Goal: Feedback & Contribution: Contribute content

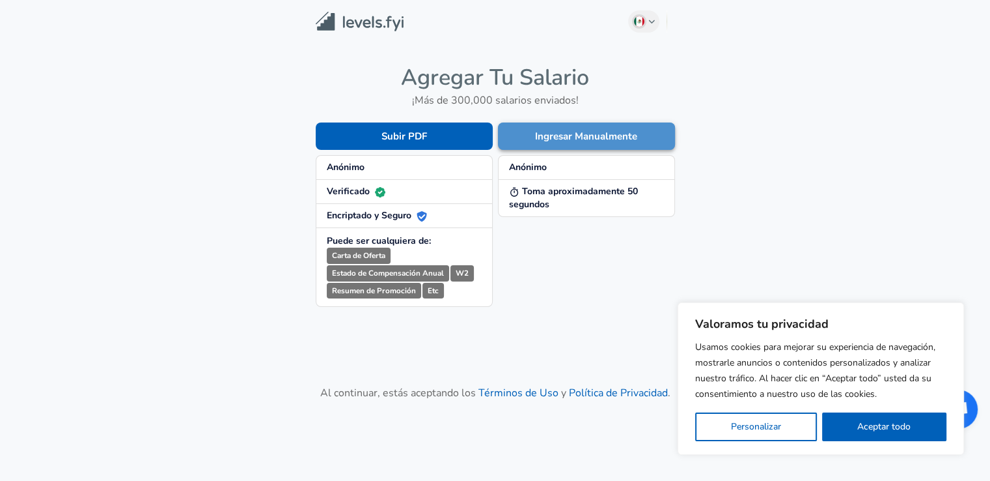
click at [515, 143] on button "Ingresar Manualmente" at bounding box center [586, 135] width 177 height 27
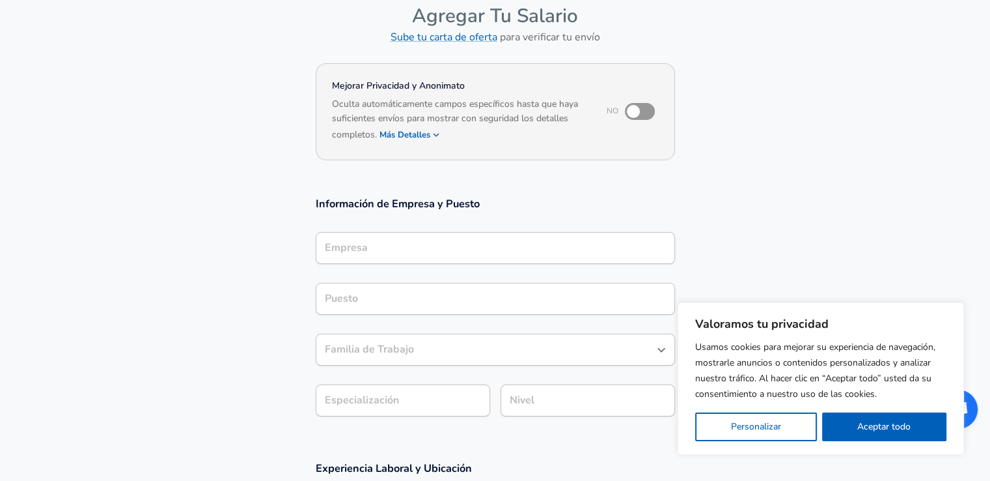
click at [425, 259] on div "Empresa" at bounding box center [495, 248] width 359 height 32
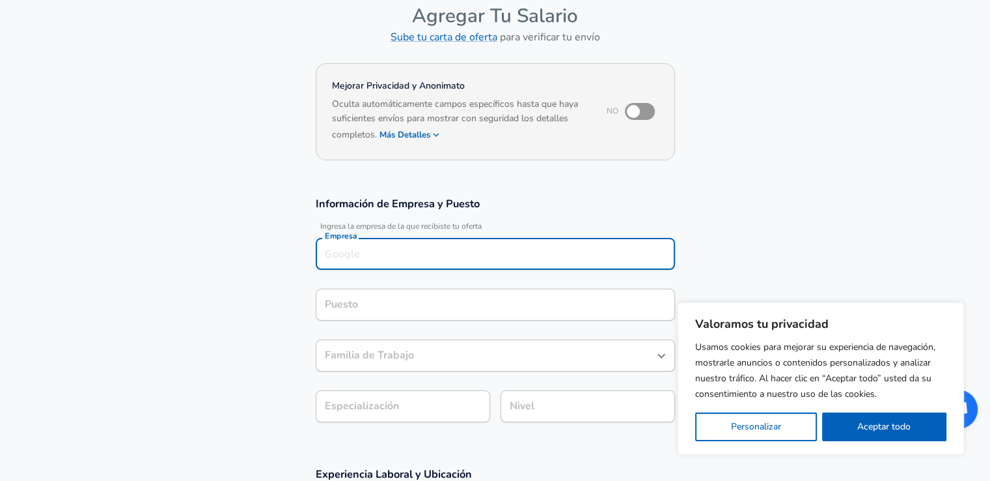
scroll to position [78, 0]
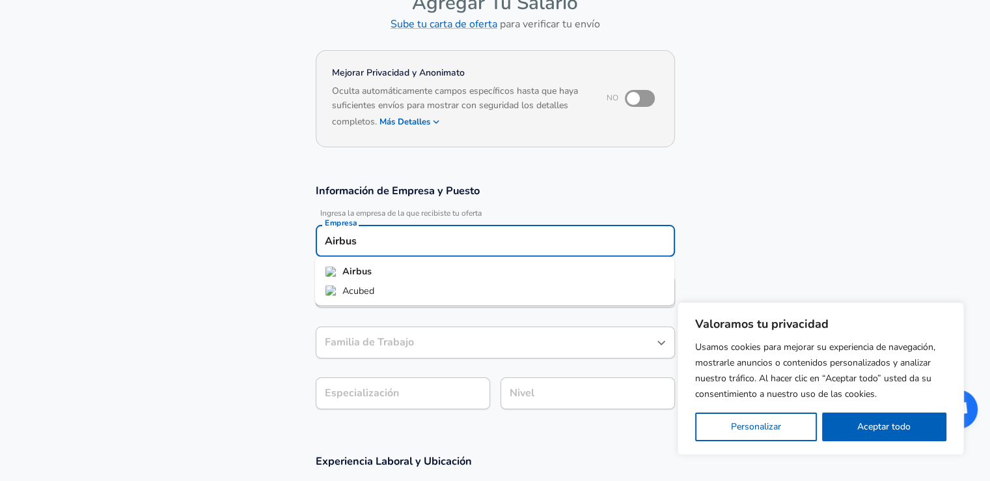
click at [417, 264] on li "Airbus" at bounding box center [494, 272] width 359 height 20
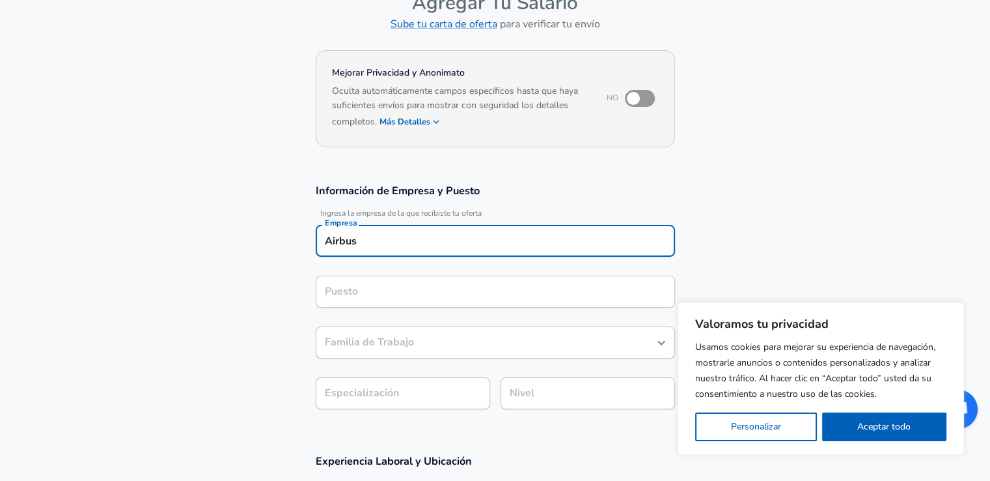
type input "Airbus"
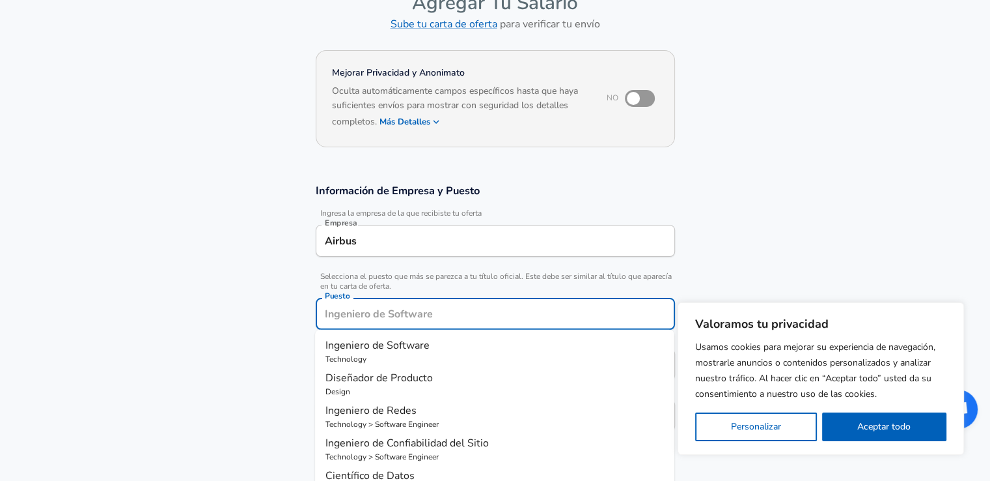
click at [384, 300] on div "Puesto" at bounding box center [495, 314] width 359 height 32
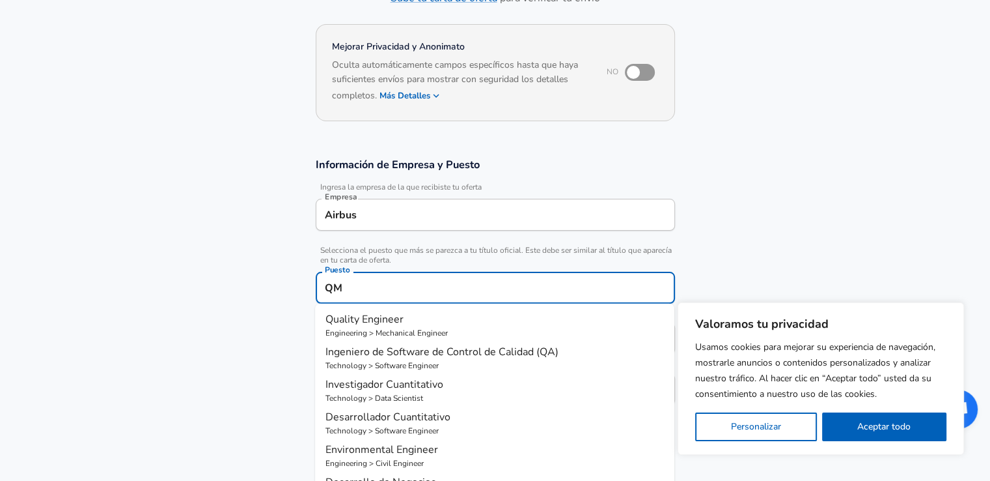
type input "Q"
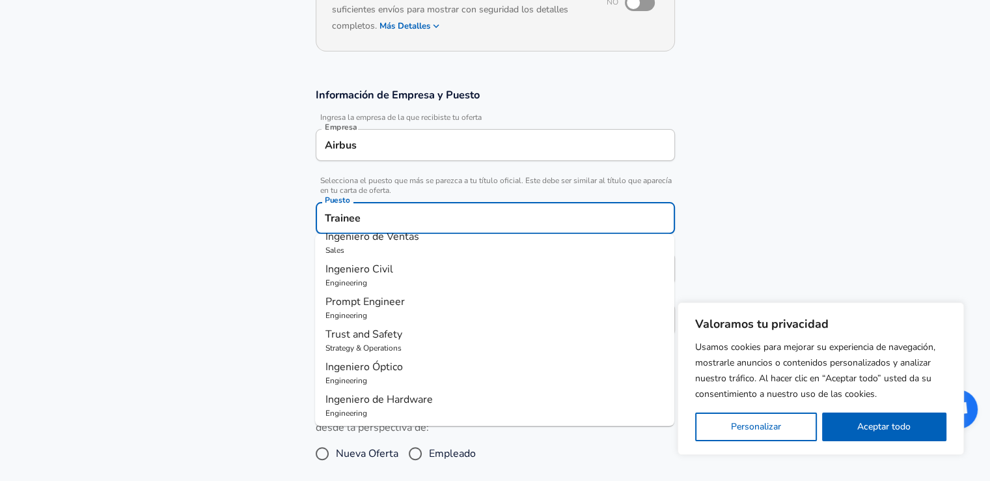
scroll to position [300, 0]
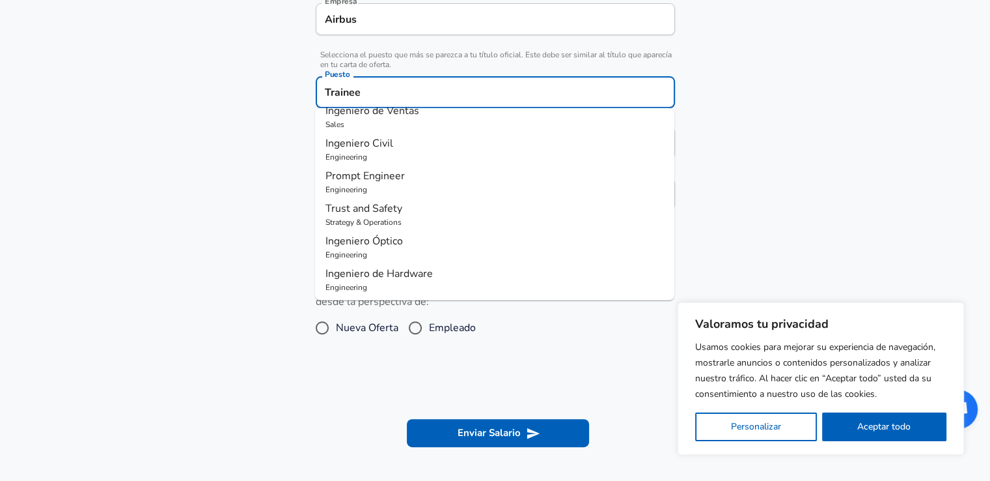
type input "Trainee"
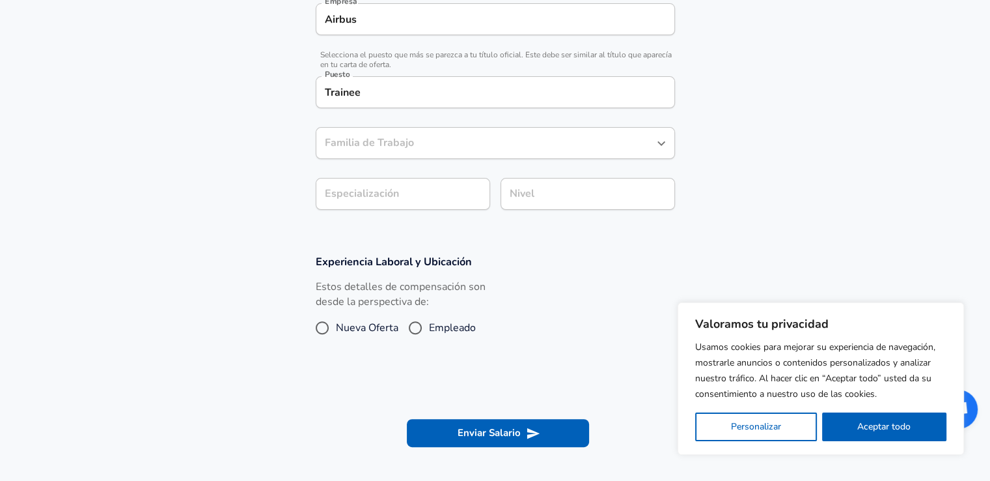
click at [263, 209] on section "Información de Empresa y Puesto Ingresa la empresa de la que recibiste tu ofert…" at bounding box center [495, 93] width 990 height 292
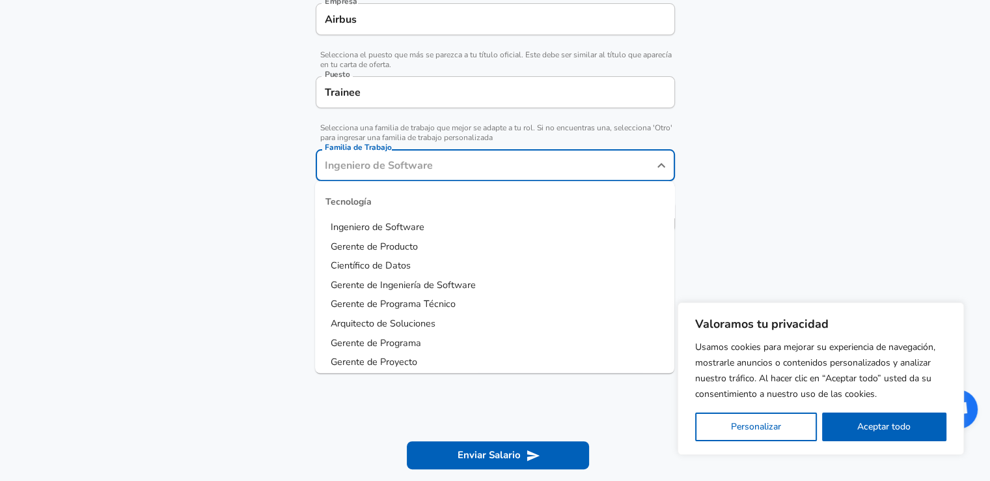
click at [466, 155] on input "Familia de Trabajo" at bounding box center [486, 165] width 328 height 20
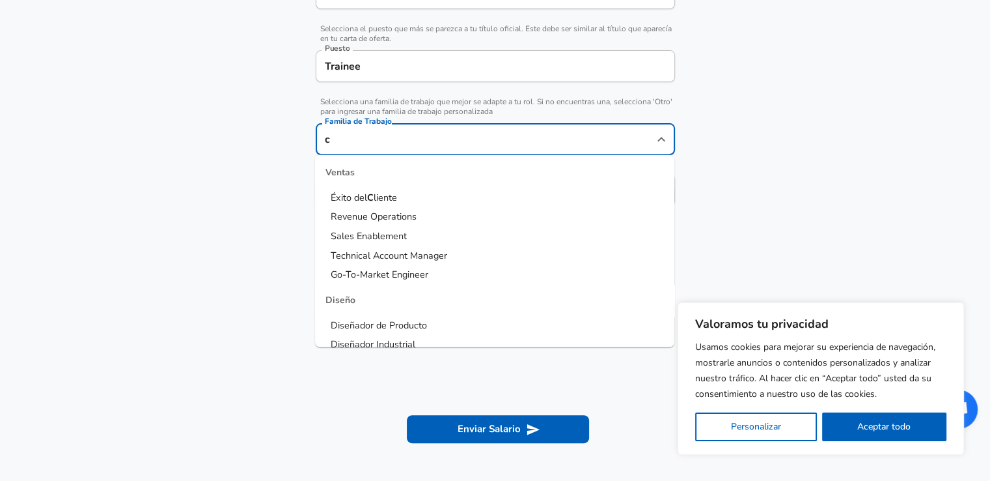
scroll to position [0, 0]
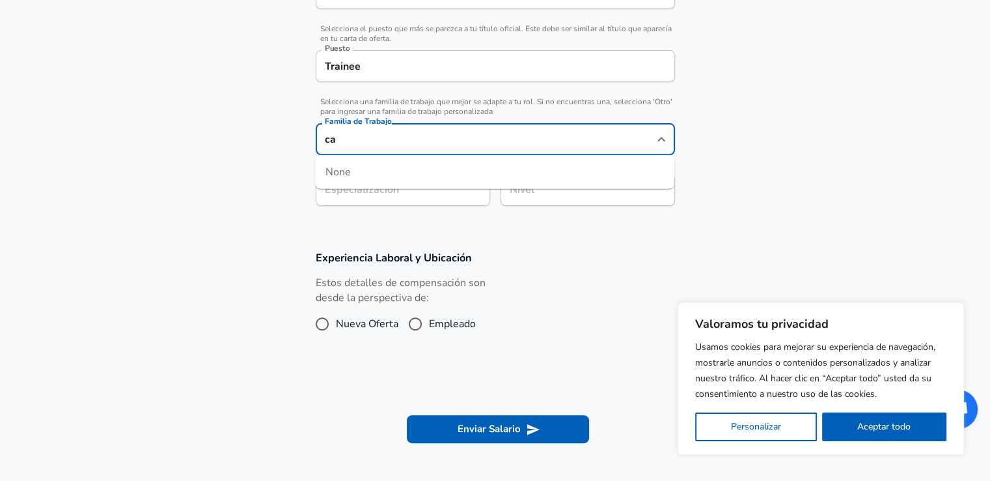
type input "c"
type input "q"
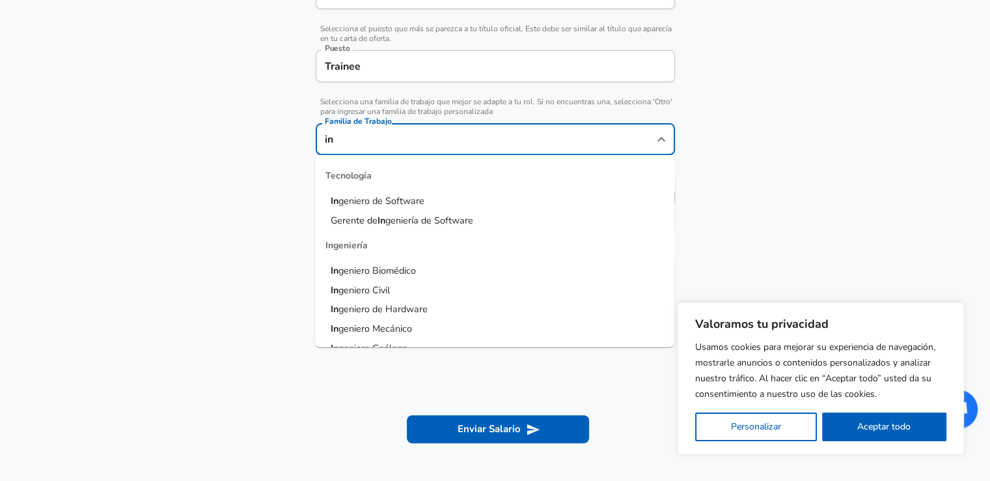
type input "i"
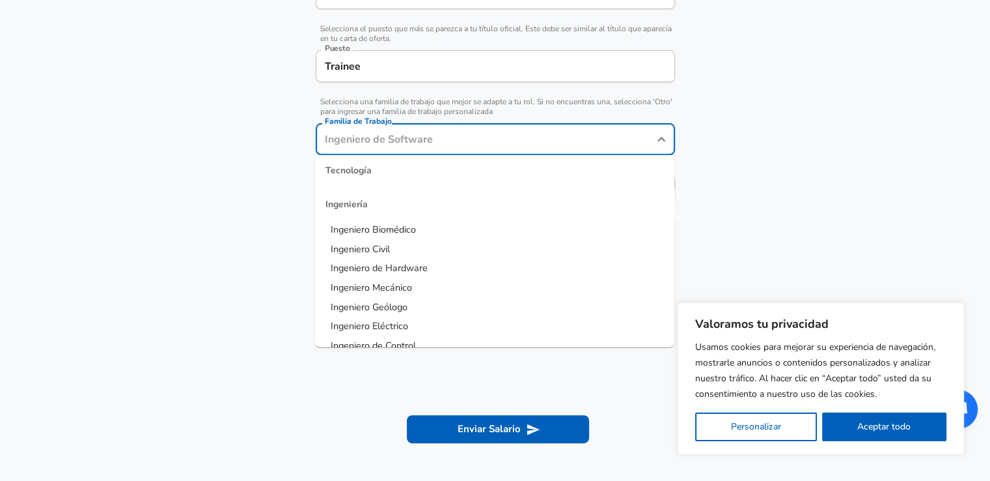
scroll to position [260, 0]
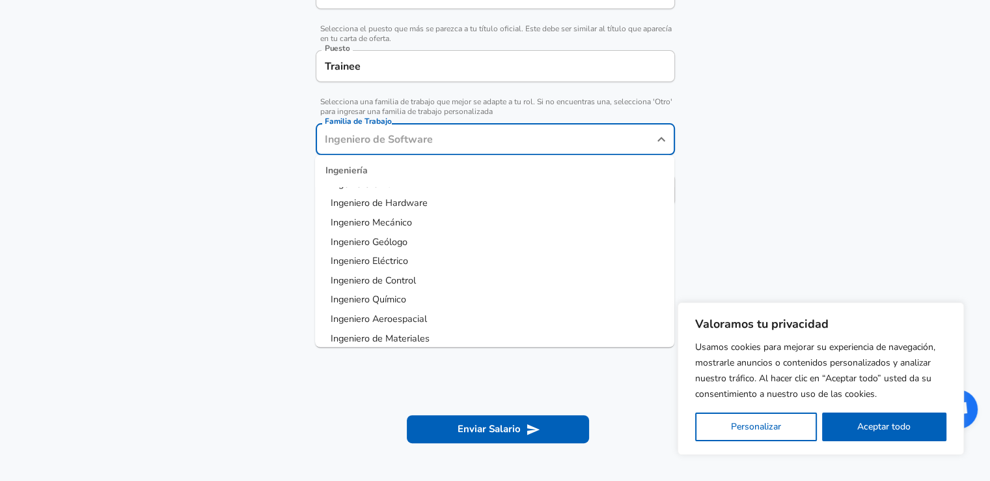
click at [438, 227] on li "Ingeniero Mecánico" at bounding box center [494, 223] width 359 height 20
type input "Ingeniero Mecánico"
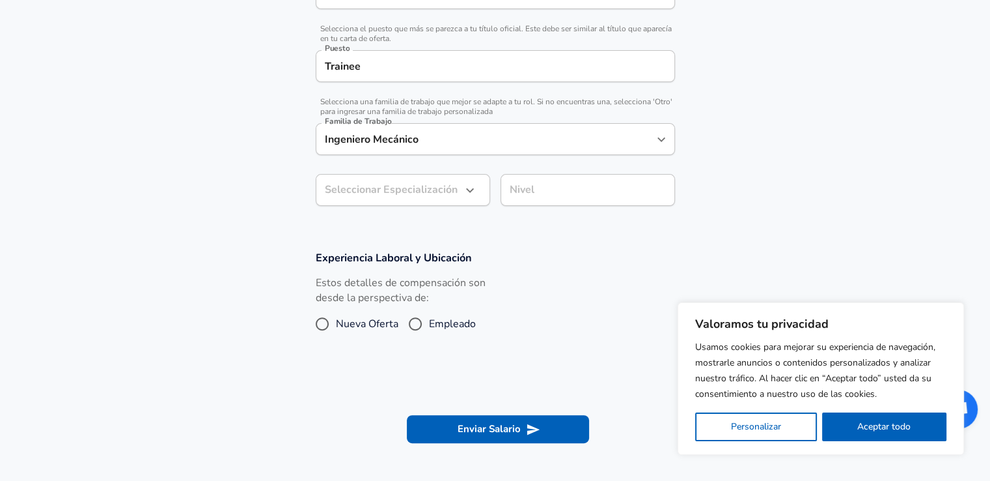
click at [479, 183] on div "​ Seleccionar Especialización" at bounding box center [403, 190] width 175 height 32
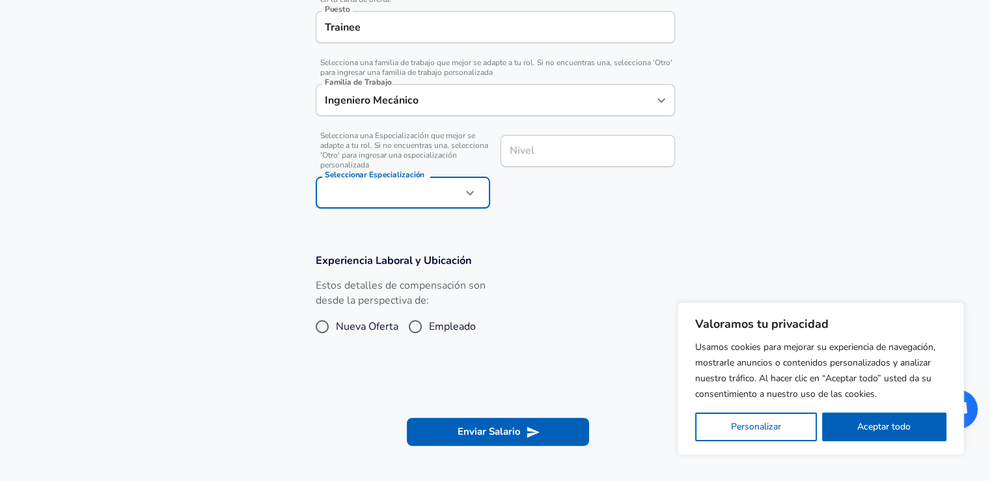
click at [470, 196] on icon "button" at bounding box center [470, 193] width 16 height 16
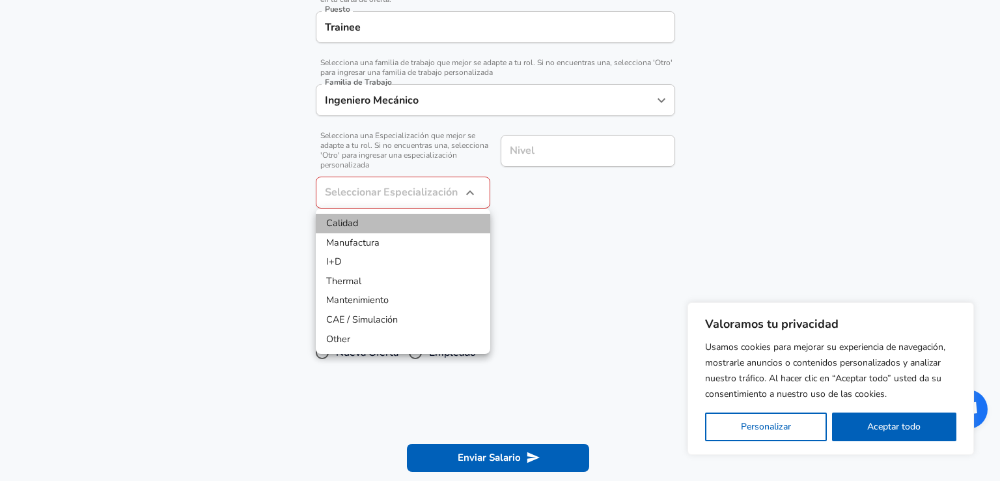
click at [389, 225] on li "Calidad" at bounding box center [403, 224] width 175 height 20
type input "Quality"
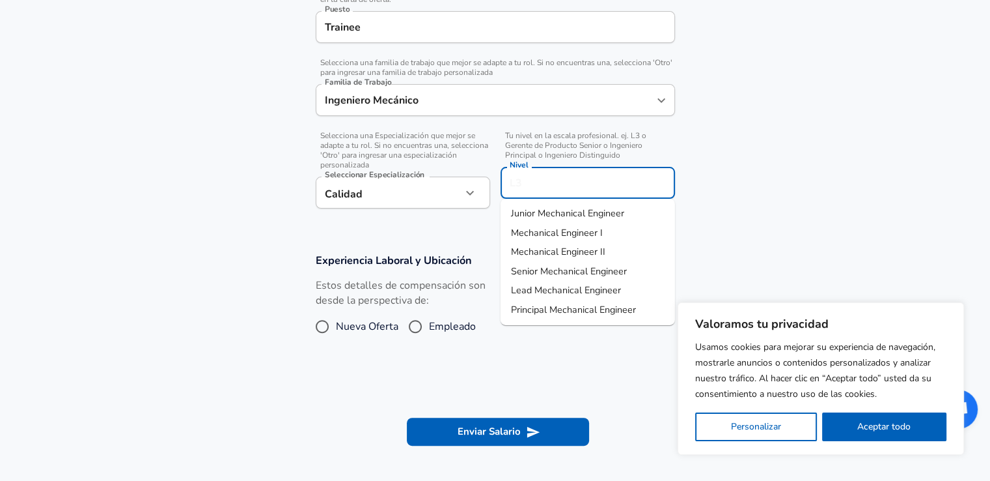
scroll to position [391, 0]
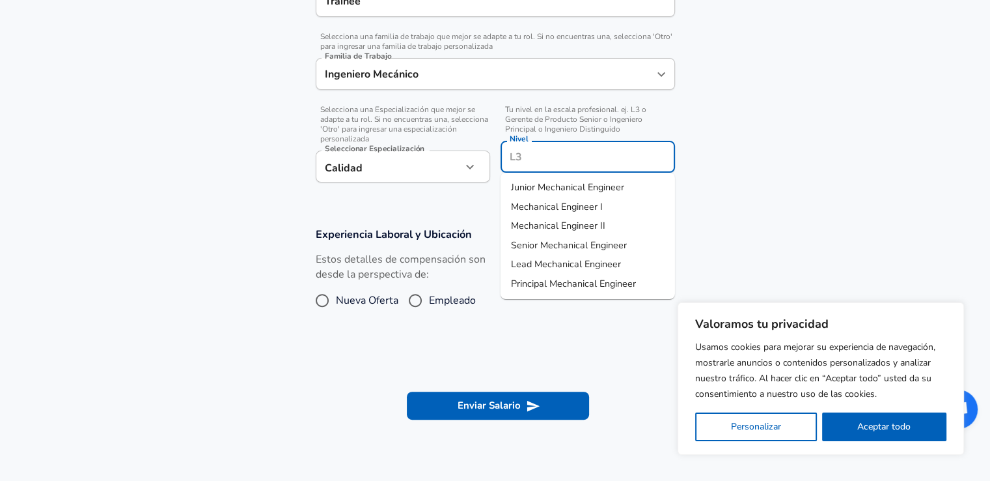
click at [550, 147] on input "Nivel" at bounding box center [588, 157] width 163 height 20
click at [641, 186] on li "Junior Mechanical Engineer" at bounding box center [588, 188] width 175 height 20
type input "Junior Mechanical Engineer"
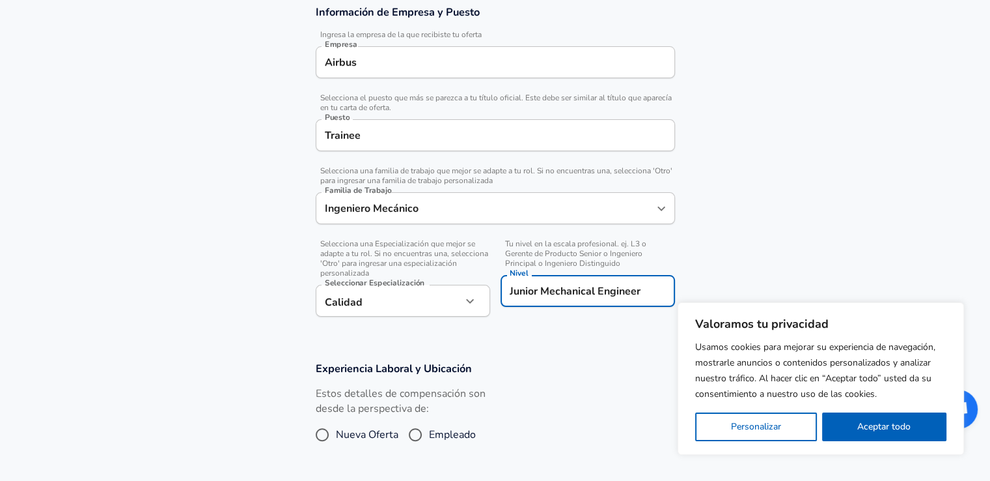
scroll to position [130, 0]
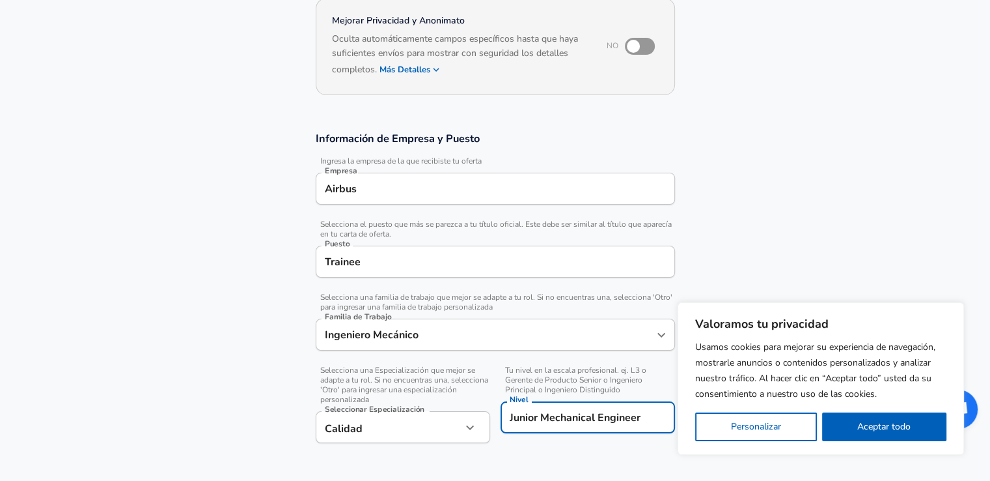
click at [425, 262] on input "Trainee" at bounding box center [496, 261] width 348 height 20
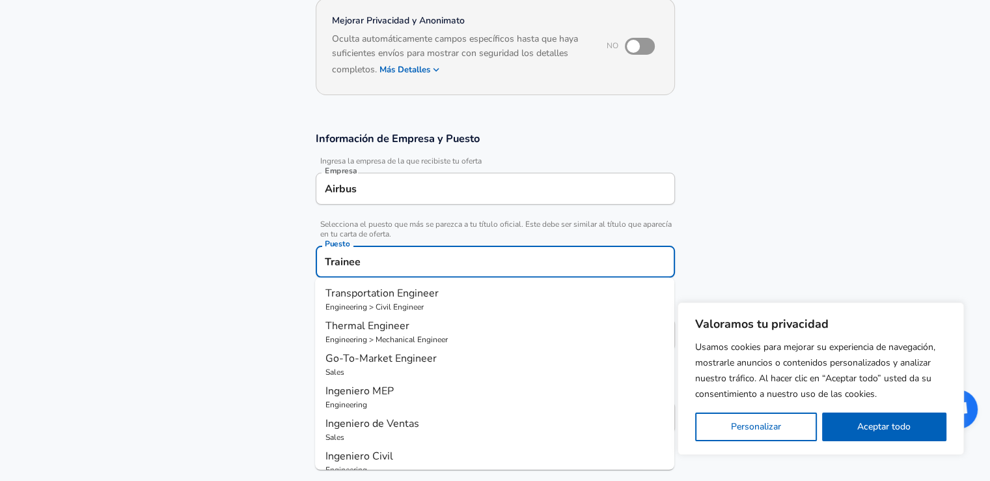
click at [425, 262] on input "Trainee" at bounding box center [496, 261] width 348 height 20
click at [249, 254] on section "Información de Empresa y Puesto Ingresa la empresa de la que recibiste tu ofert…" at bounding box center [495, 294] width 990 height 356
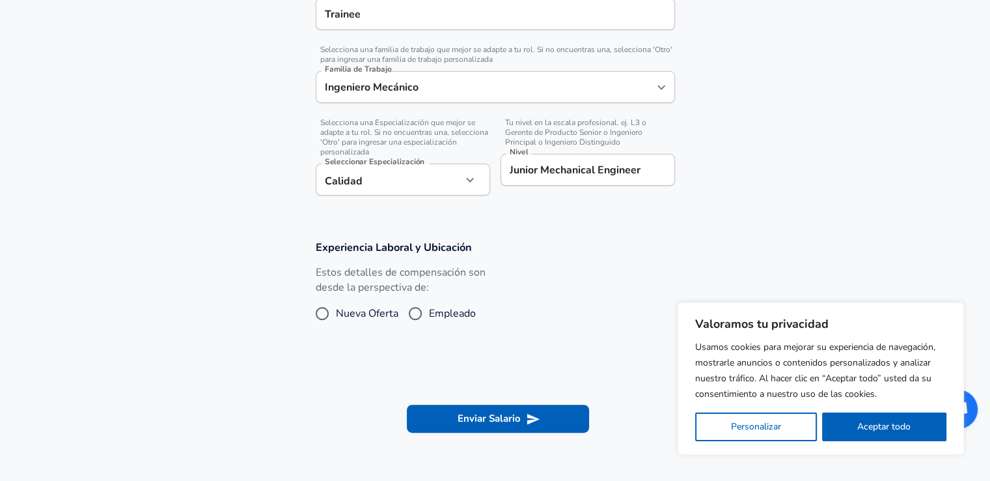
scroll to position [391, 0]
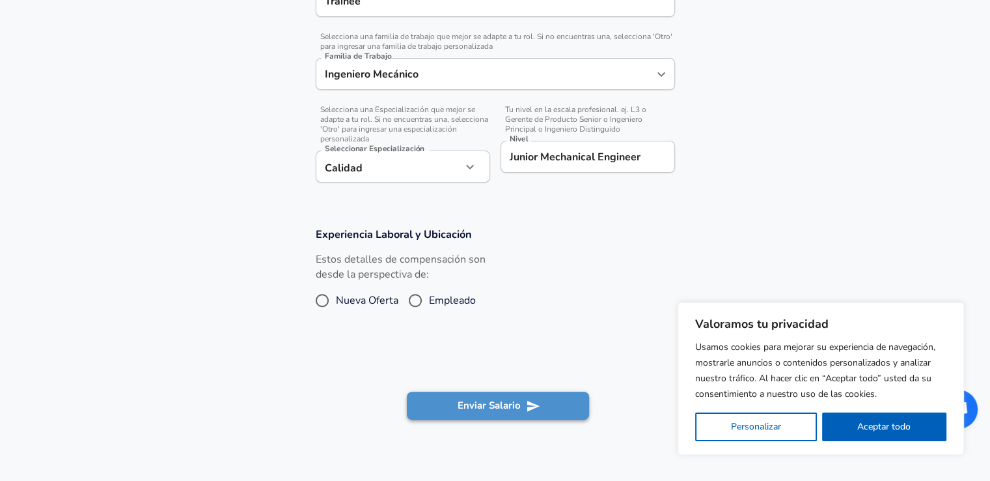
click at [477, 410] on button "Enviar Salario" at bounding box center [498, 404] width 182 height 27
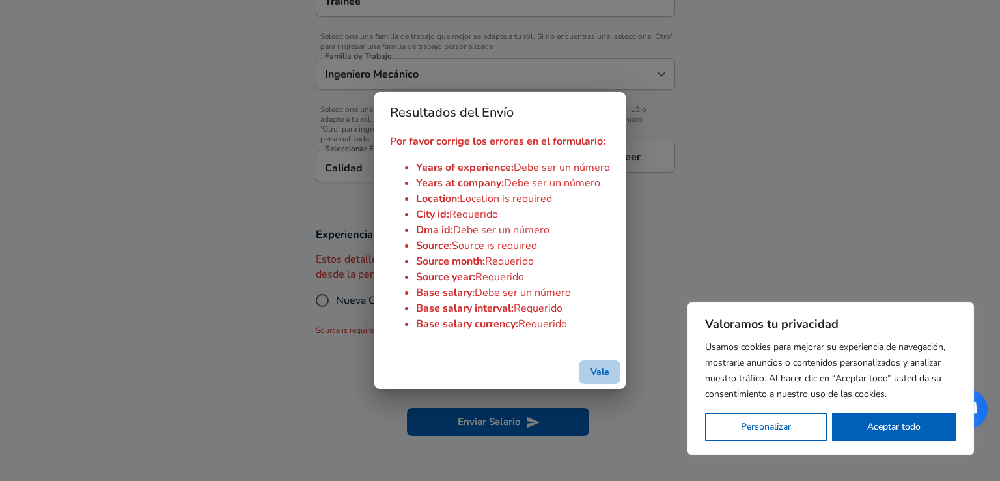
click at [598, 371] on button "Vale" at bounding box center [600, 372] width 42 height 24
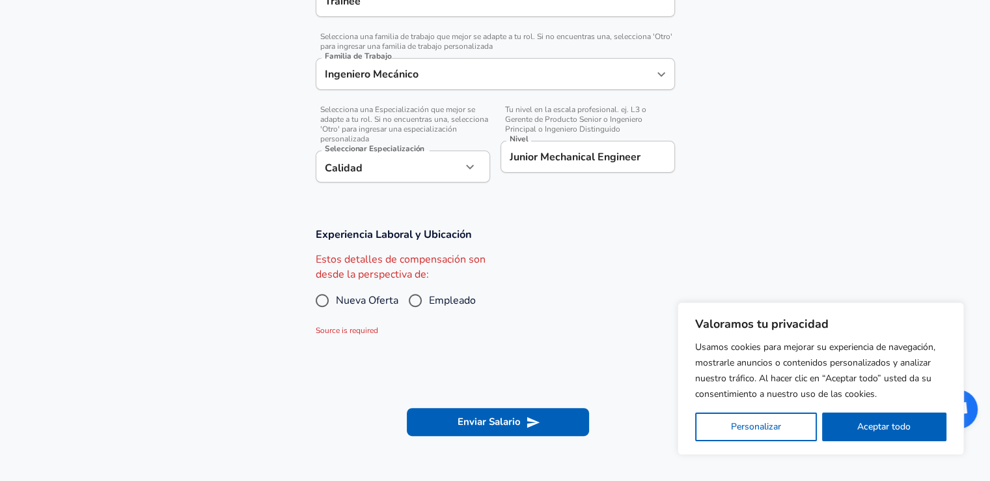
click at [322, 298] on input "Nueva Oferta" at bounding box center [322, 300] width 27 height 21
radio input "true"
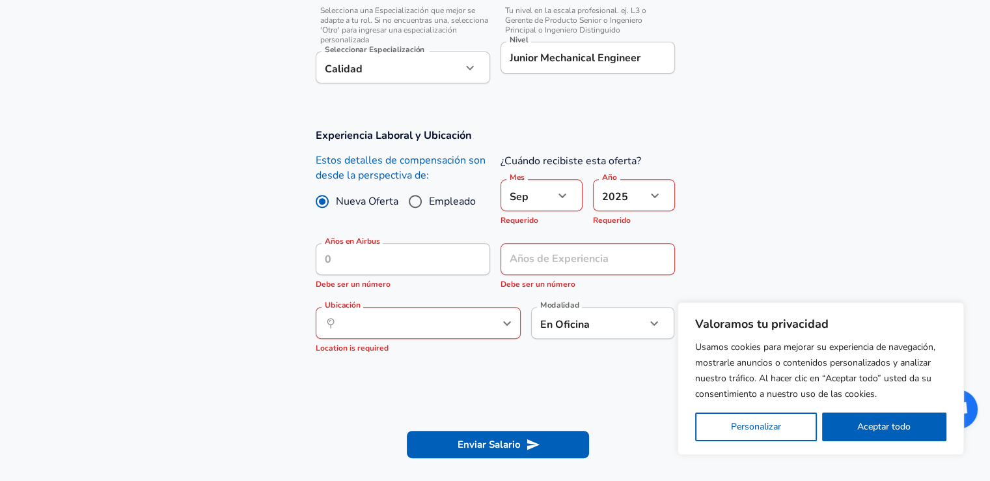
scroll to position [521, 0]
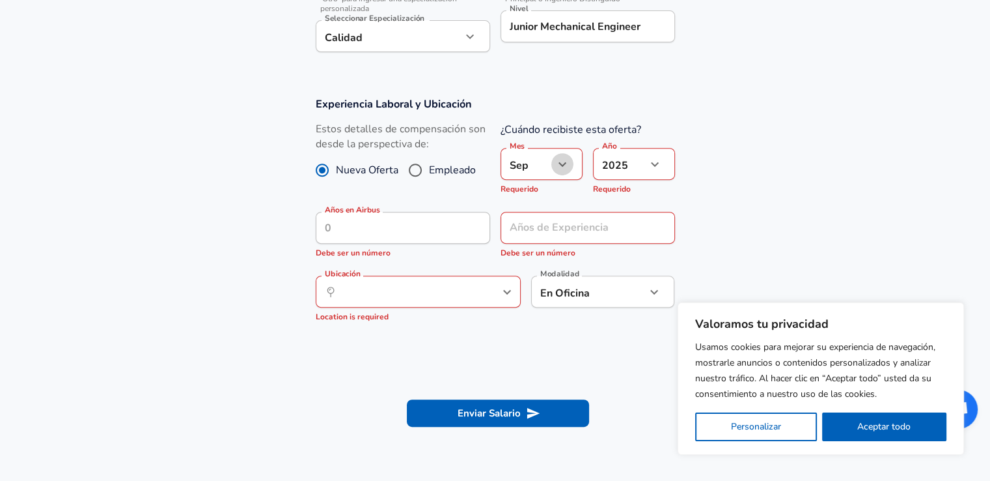
click at [557, 163] on icon "button" at bounding box center [563, 164] width 16 height 16
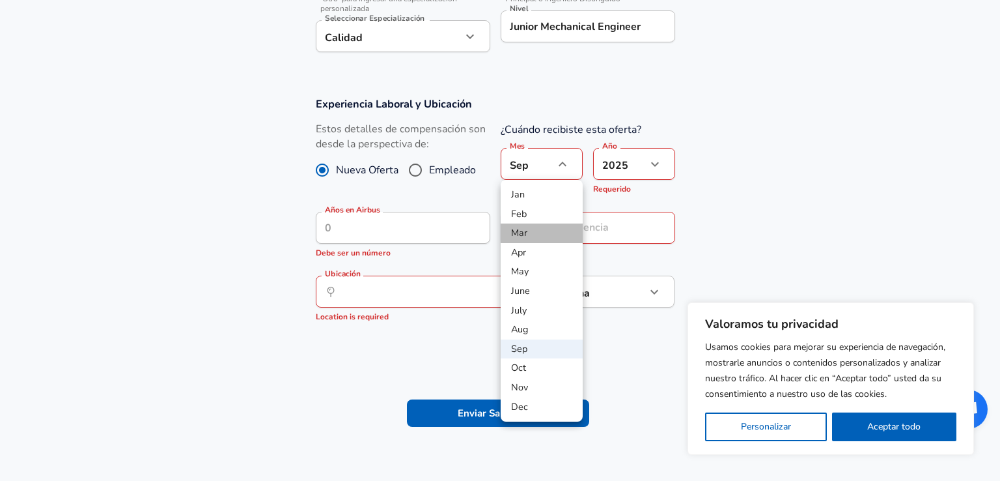
click at [528, 233] on li "Mar" at bounding box center [542, 233] width 82 height 20
type input "3"
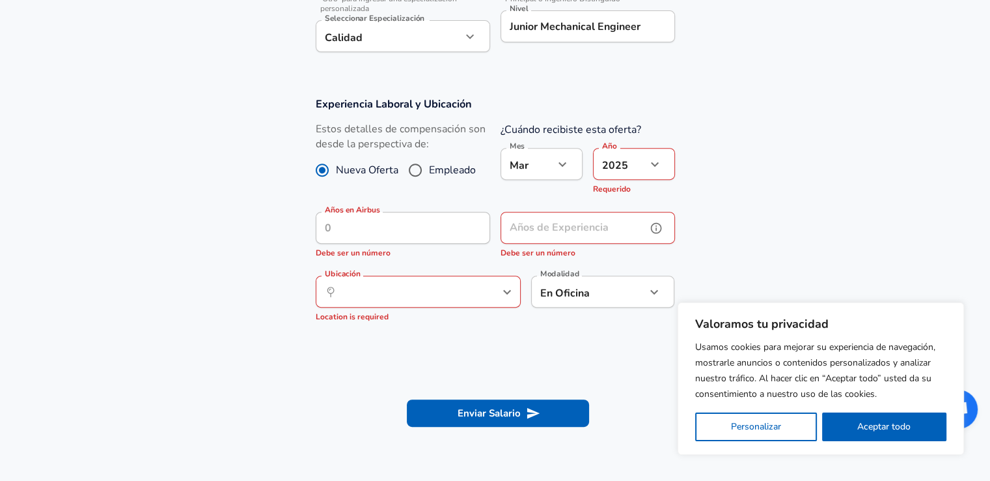
click at [531, 227] on input "Años de Experiencia" at bounding box center [574, 228] width 146 height 32
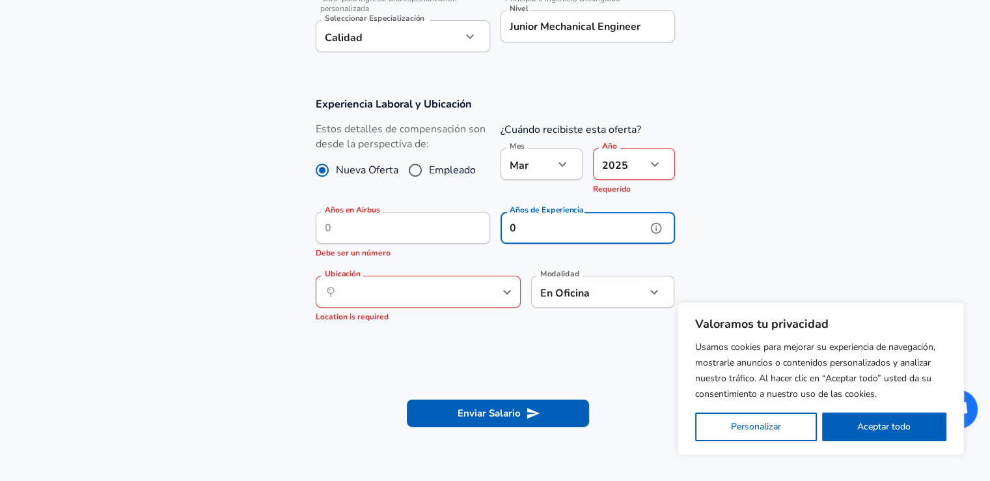
click at [501, 281] on div "​ Ubicación" at bounding box center [418, 291] width 205 height 32
type input "0"
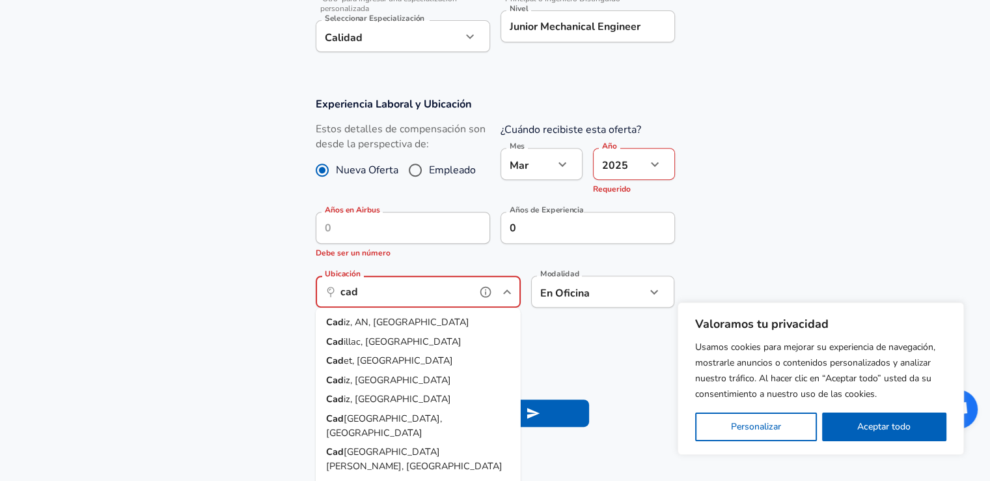
click at [404, 317] on li "Cad iz, AN, [GEOGRAPHIC_DATA]" at bounding box center [418, 323] width 205 height 20
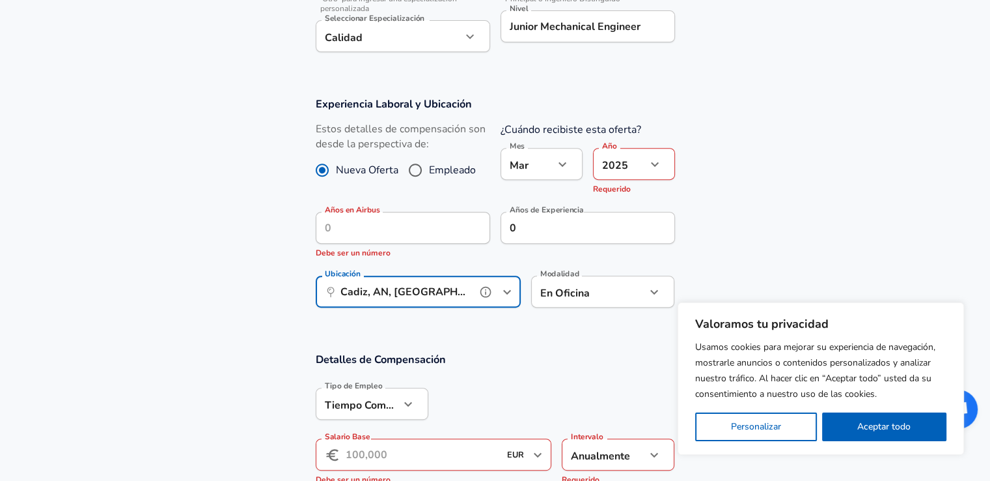
type input "Cadiz, AN, [GEOGRAPHIC_DATA]"
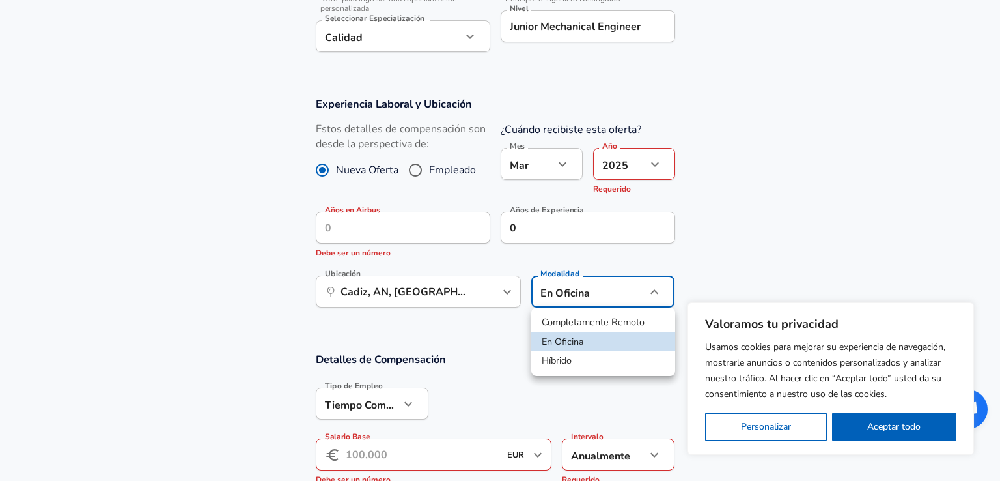
click at [589, 339] on li "En Oficina" at bounding box center [603, 342] width 144 height 20
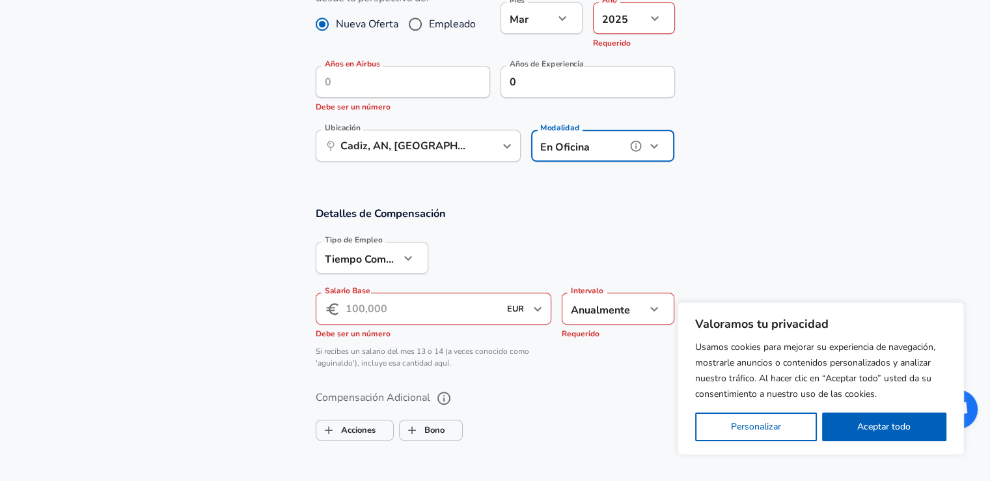
scroll to position [716, 0]
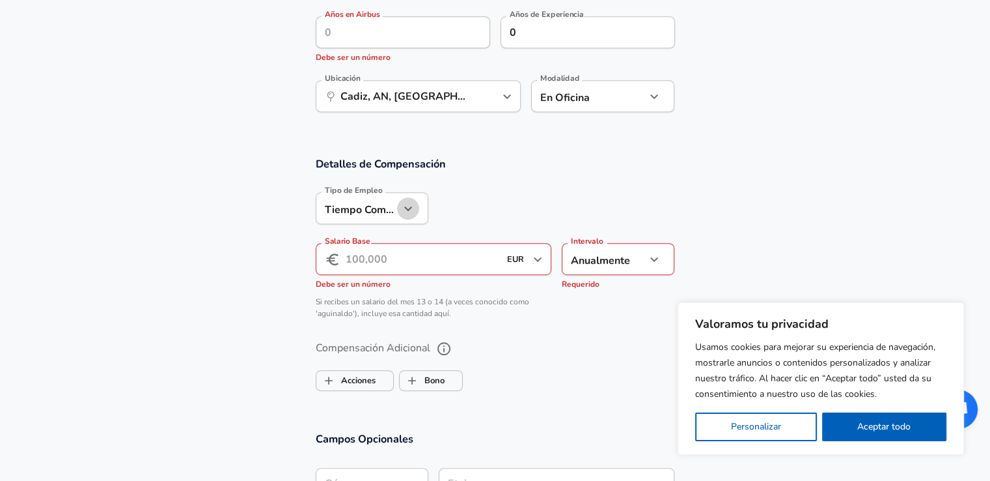
click at [400, 206] on icon "button" at bounding box center [408, 209] width 16 height 16
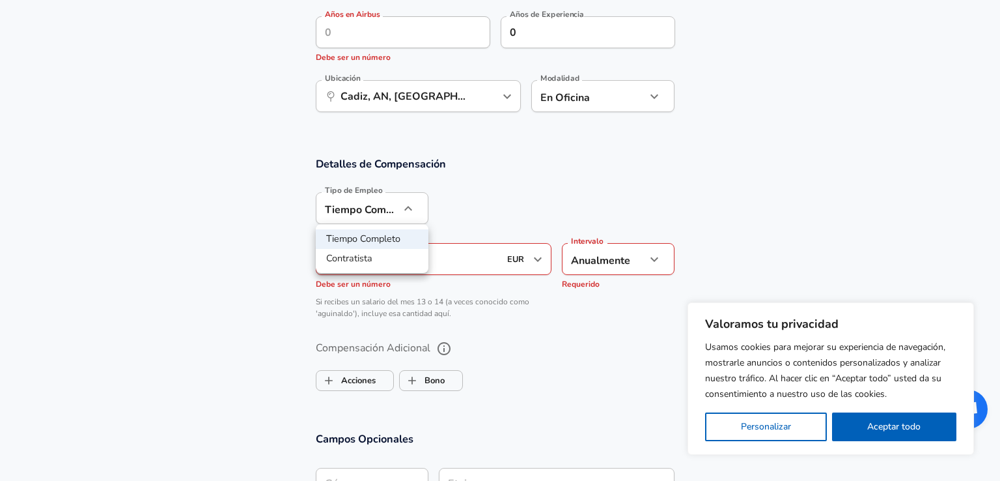
click at [491, 206] on div at bounding box center [500, 240] width 1000 height 481
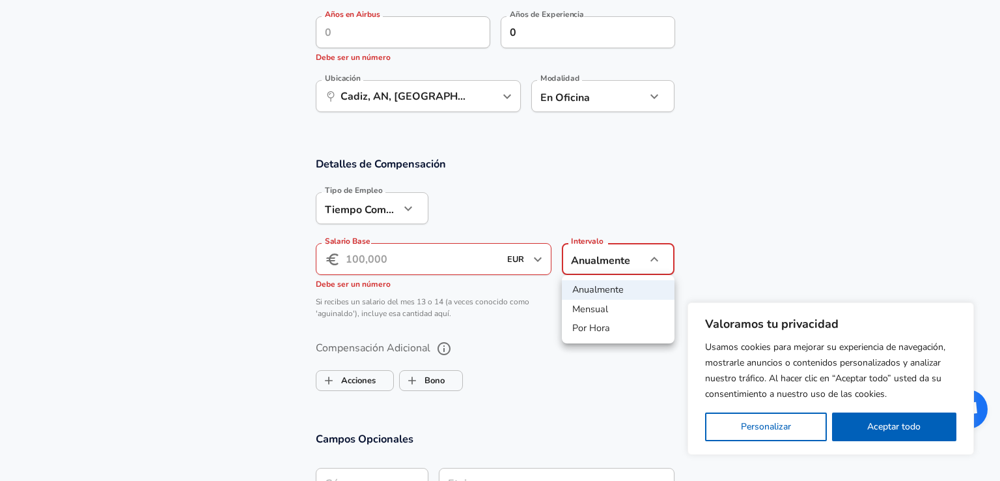
click at [603, 314] on li "Mensual" at bounding box center [618, 310] width 113 height 20
type input "monthly"
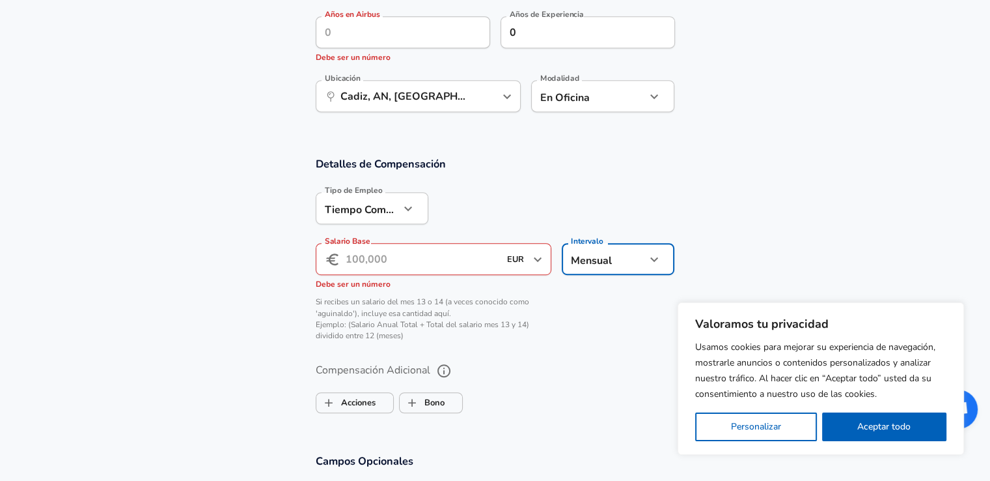
click at [454, 262] on input "Salario Base" at bounding box center [423, 259] width 154 height 32
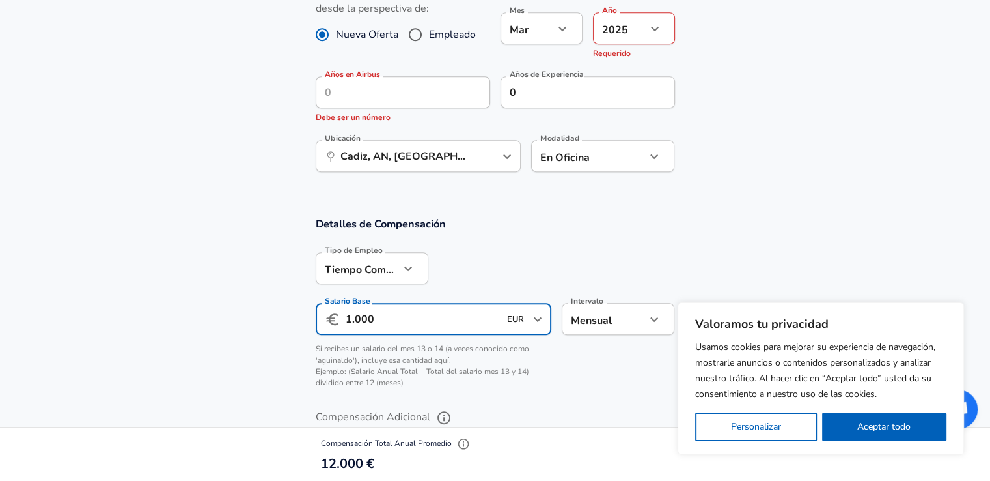
scroll to position [586, 0]
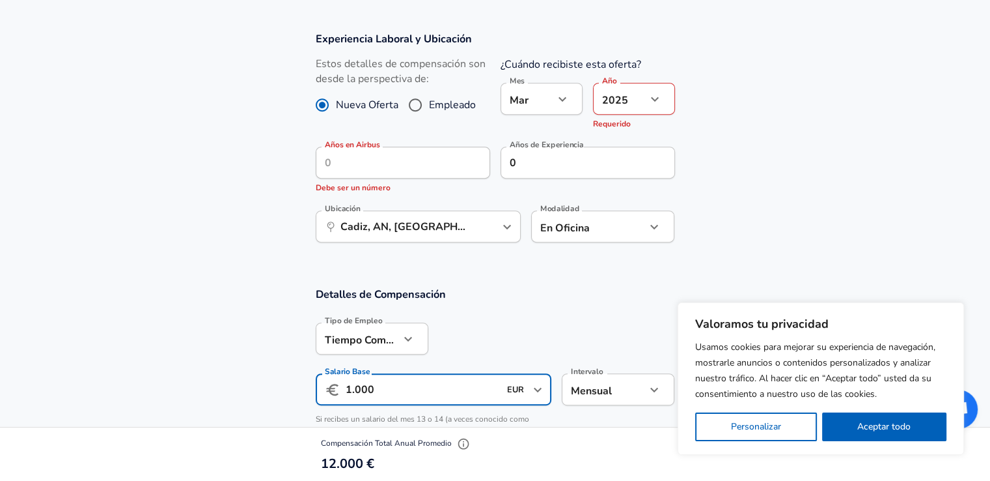
type input "1.000"
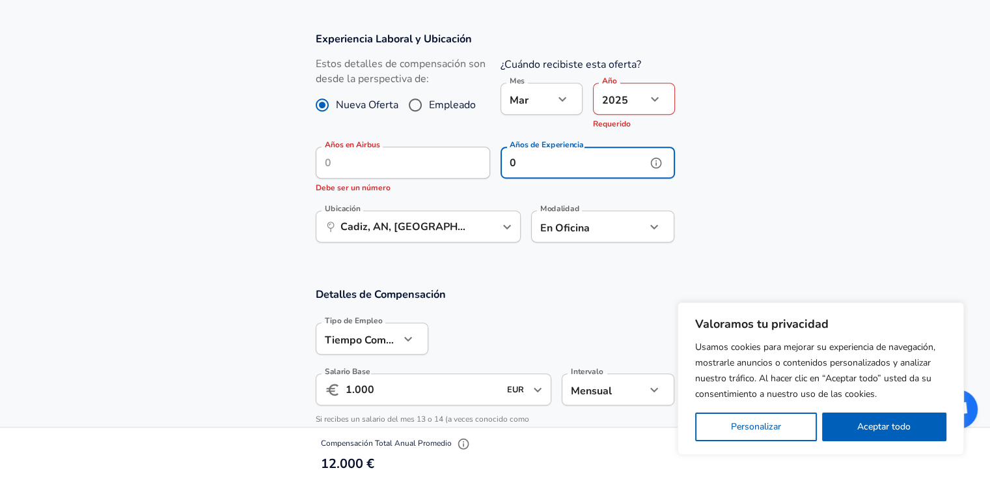
click at [531, 170] on input "0" at bounding box center [574, 163] width 146 height 32
click at [659, 94] on icon "button" at bounding box center [655, 99] width 16 height 16
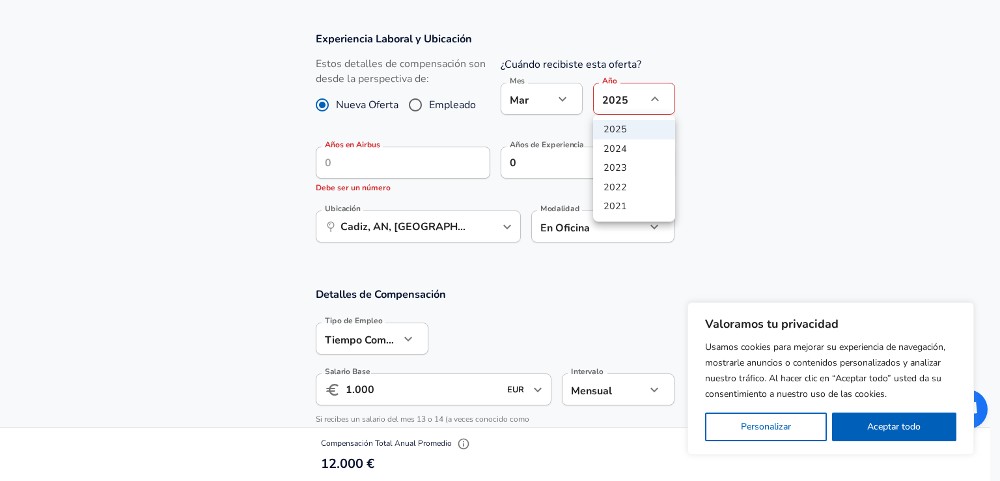
click at [620, 128] on li "2025" at bounding box center [634, 130] width 82 height 20
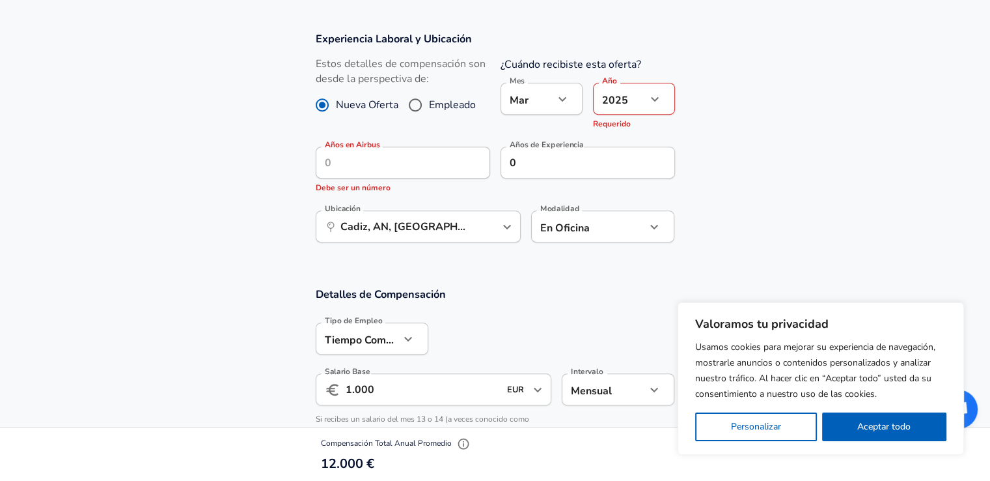
click at [737, 145] on section "Experiencia Laboral y Ubicación Estos detalles de compensación son desde la per…" at bounding box center [495, 143] width 990 height 255
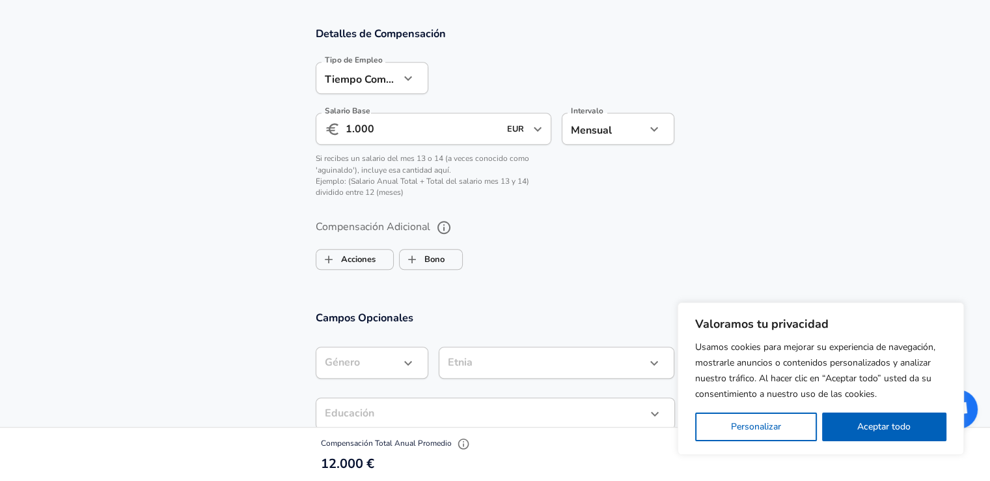
scroll to position [521, 0]
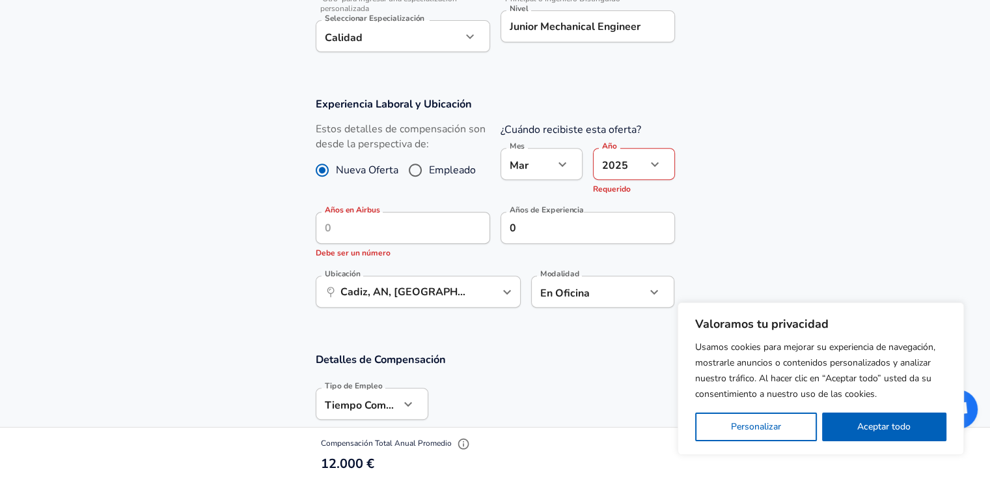
click at [258, 238] on section "Experiencia Laboral y Ubicación Estos detalles de compensación son desde la per…" at bounding box center [495, 208] width 990 height 255
click at [624, 216] on input "0" at bounding box center [574, 228] width 146 height 32
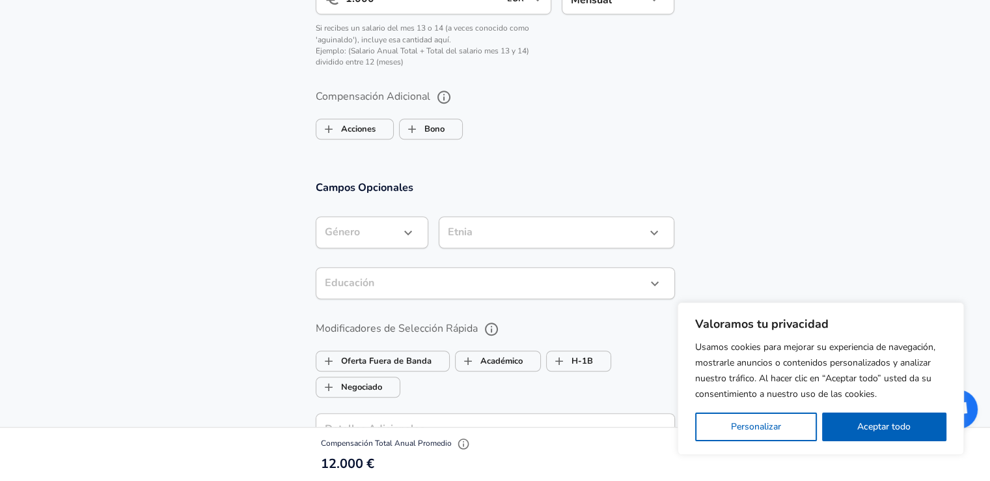
scroll to position [1042, 0]
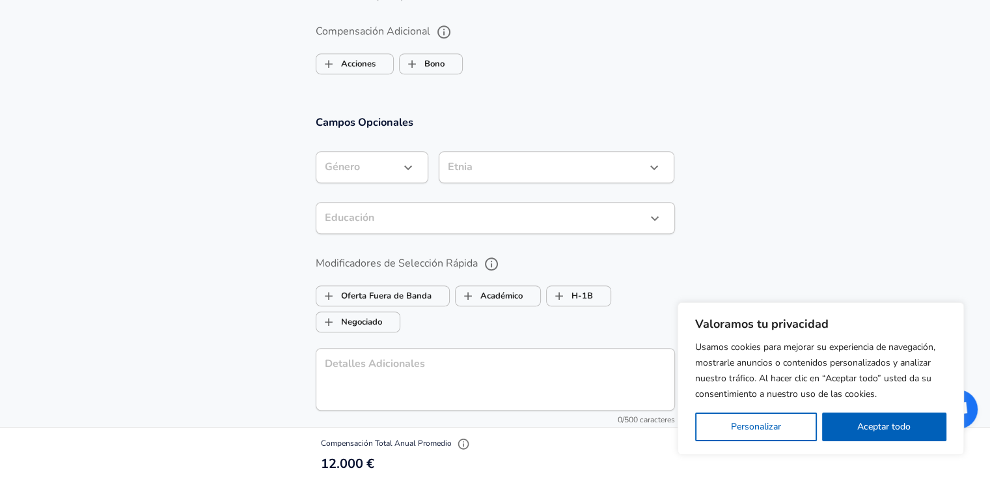
click at [413, 173] on icon "button" at bounding box center [408, 168] width 16 height 16
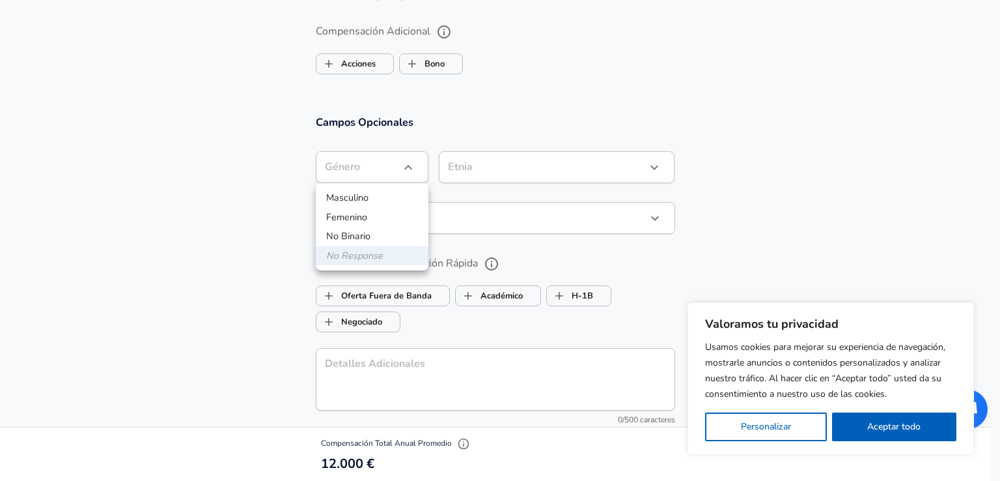
click at [608, 130] on div at bounding box center [500, 240] width 1000 height 481
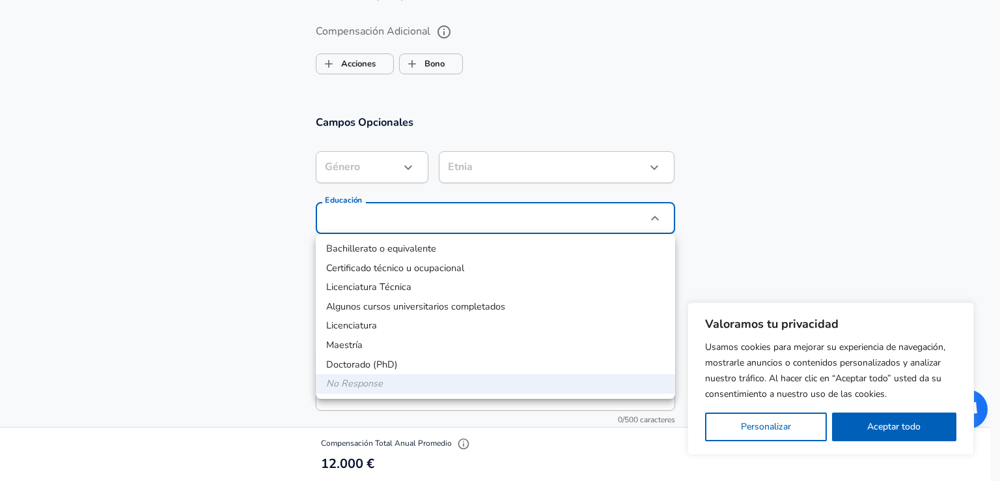
click at [236, 272] on div at bounding box center [500, 240] width 1000 height 481
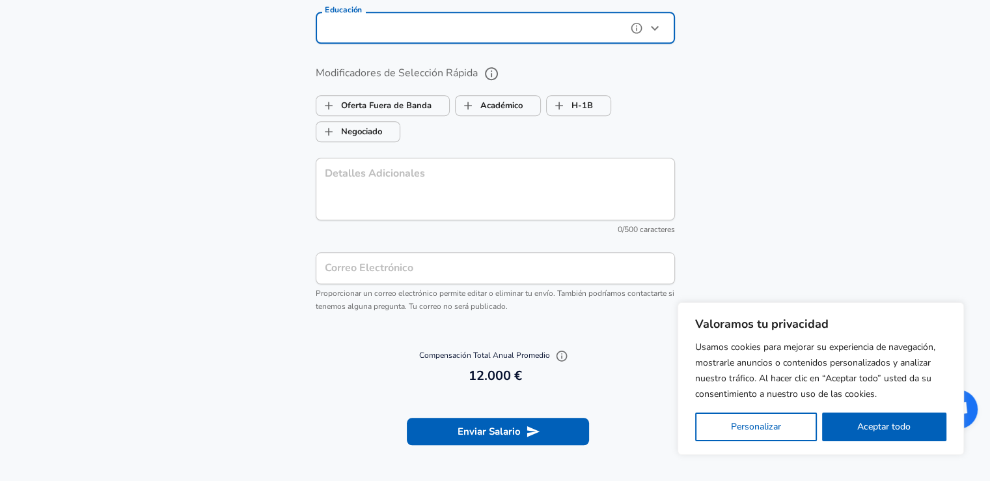
scroll to position [1302, 0]
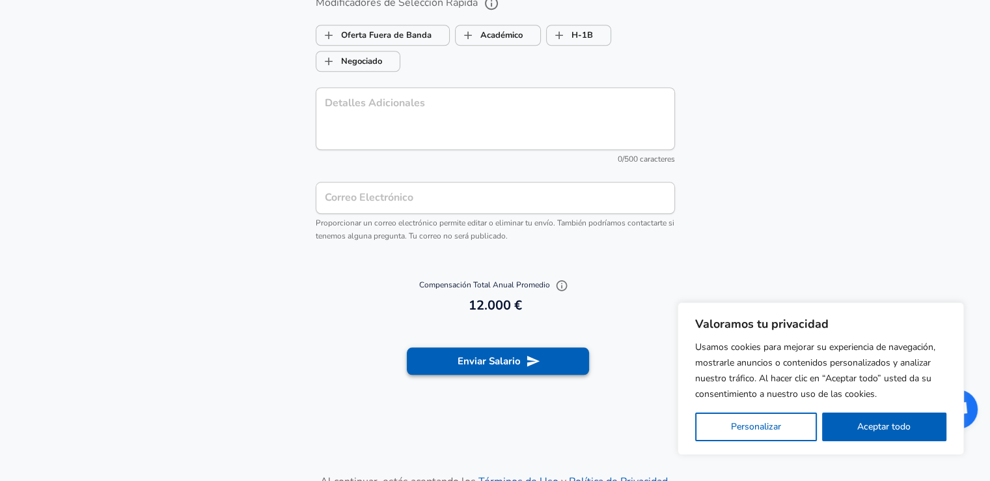
click at [544, 355] on button "Enviar Salario" at bounding box center [498, 360] width 182 height 27
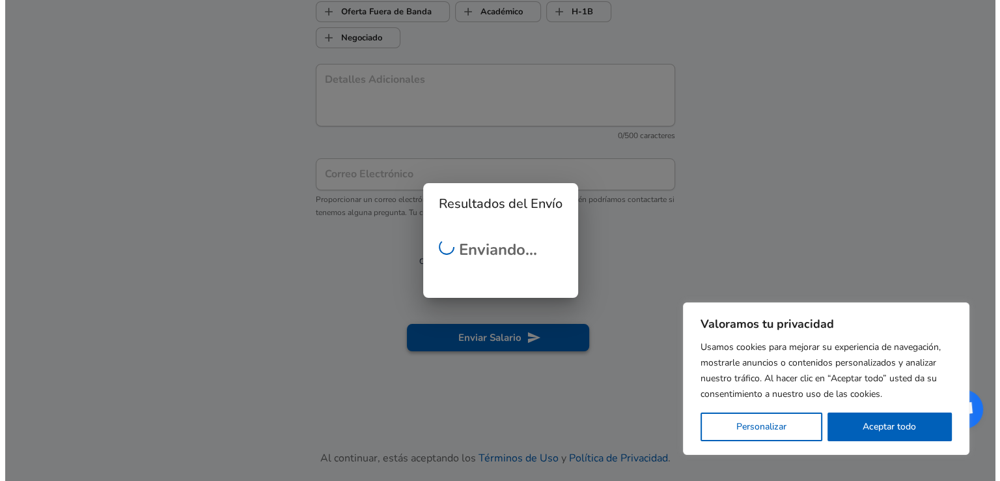
scroll to position [1279, 0]
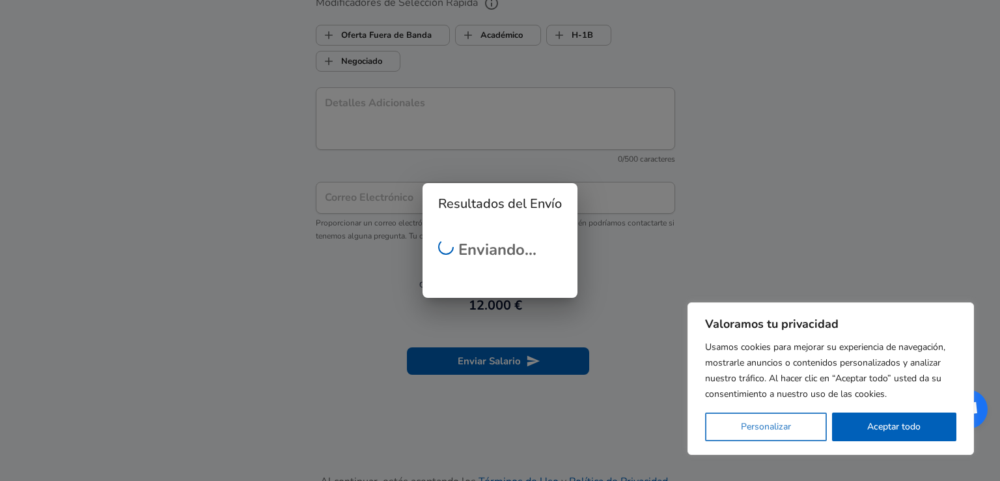
click at [820, 424] on button "Personalizar" at bounding box center [766, 426] width 122 height 29
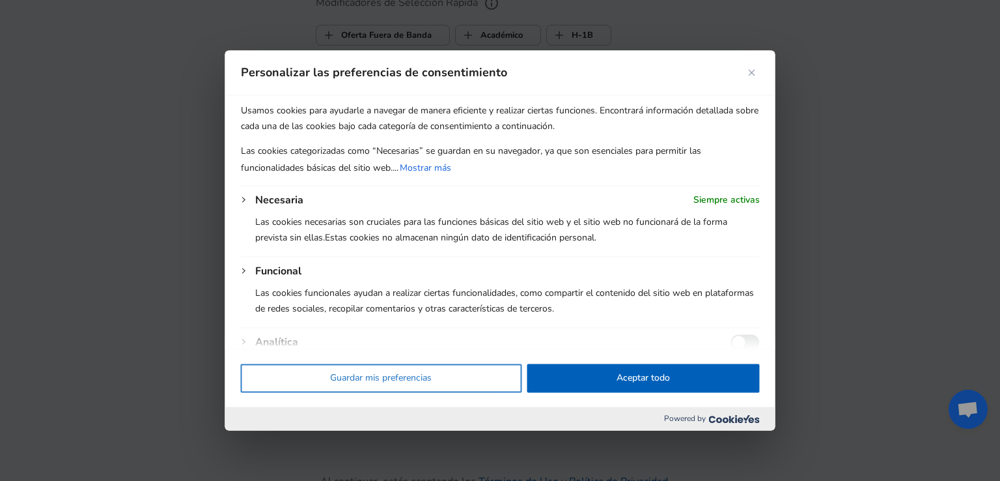
click at [417, 389] on button "Guardar mis preferencias" at bounding box center [381, 378] width 281 height 29
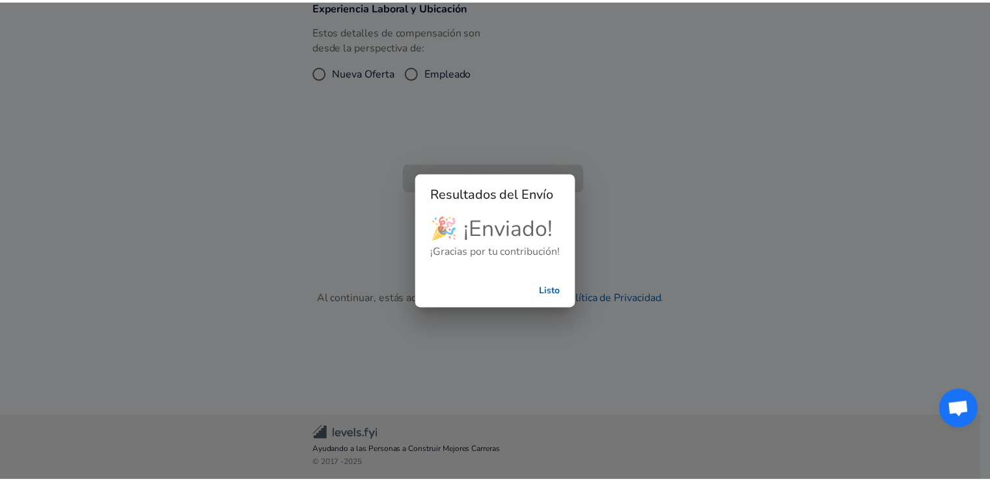
scroll to position [344, 0]
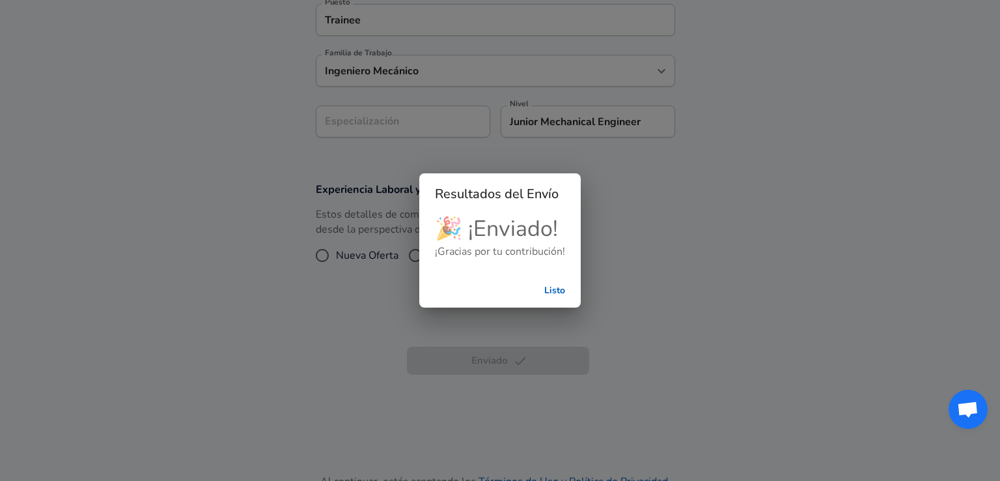
click at [548, 292] on button "Listo" at bounding box center [555, 291] width 42 height 24
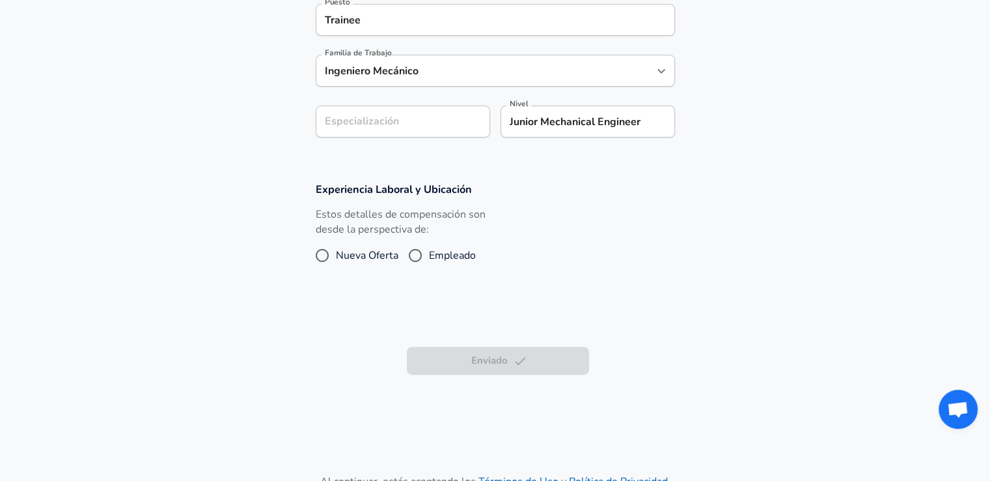
scroll to position [18, 0]
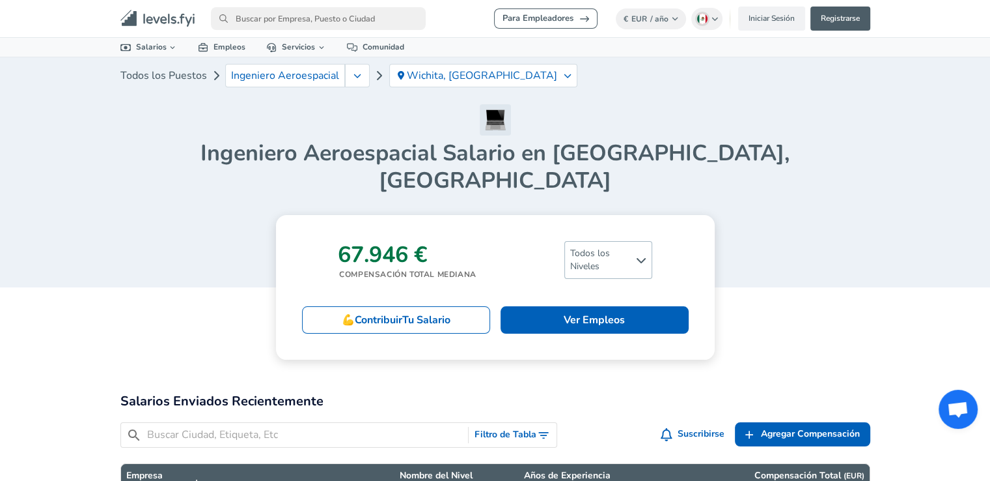
click at [628, 242] on span "Todos los Niveles" at bounding box center [608, 260] width 87 height 36
click at [606, 277] on link "Nivel de Entrada" at bounding box center [600, 283] width 84 height 16
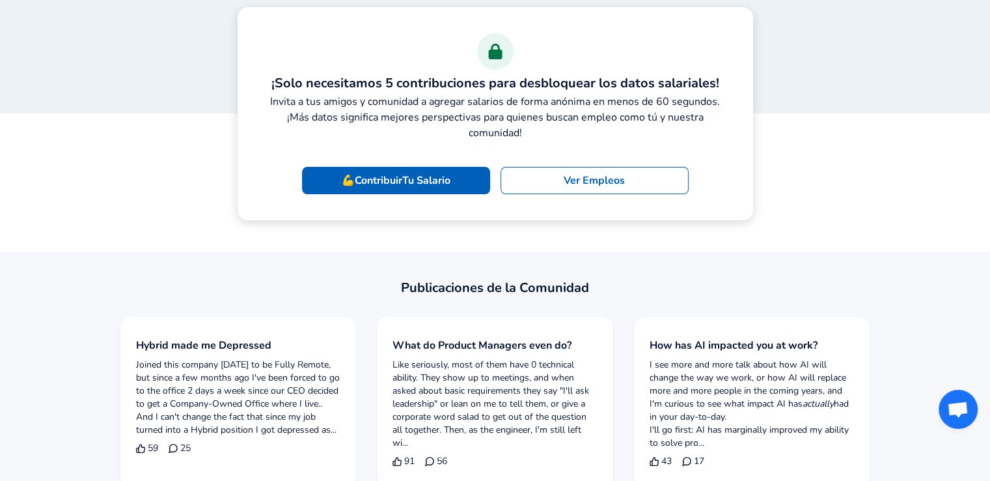
scroll to position [130, 0]
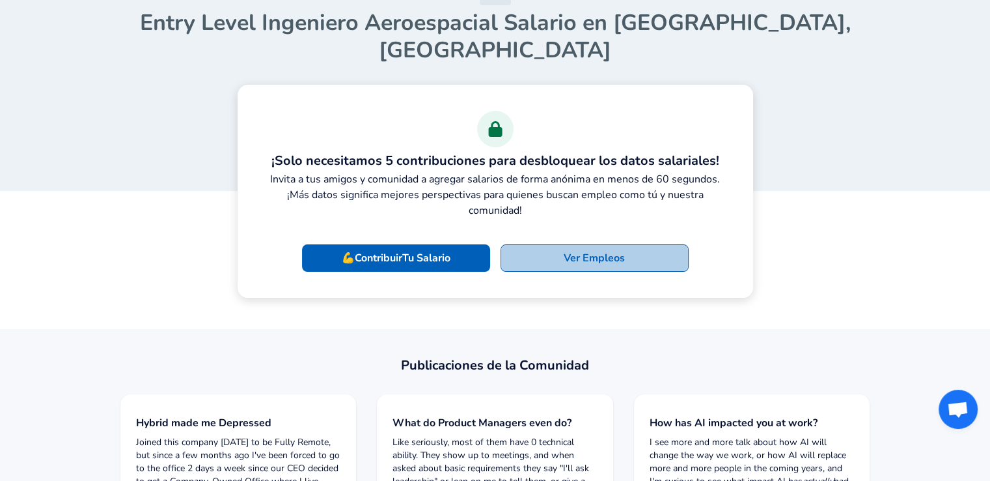
click at [552, 244] on link "Ver Empleos" at bounding box center [595, 257] width 188 height 27
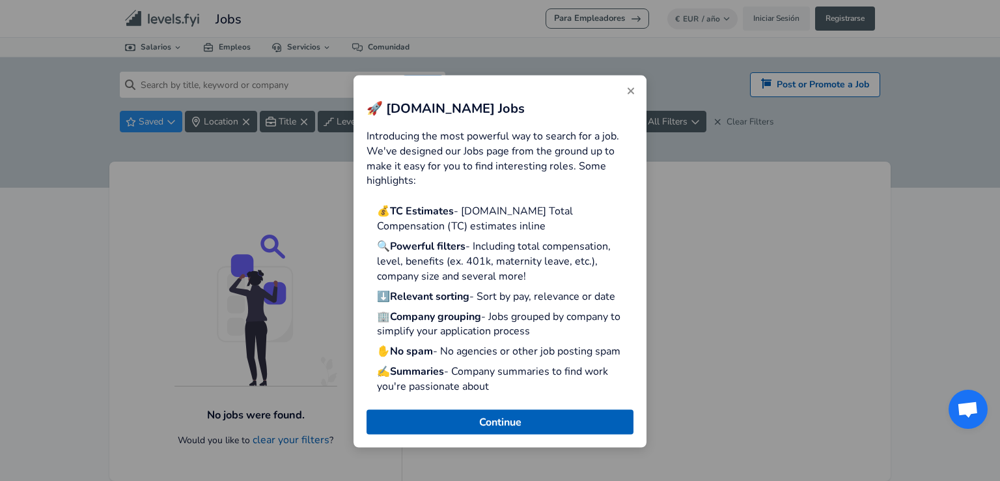
click at [630, 84] on button "Close" at bounding box center [631, 91] width 21 height 21
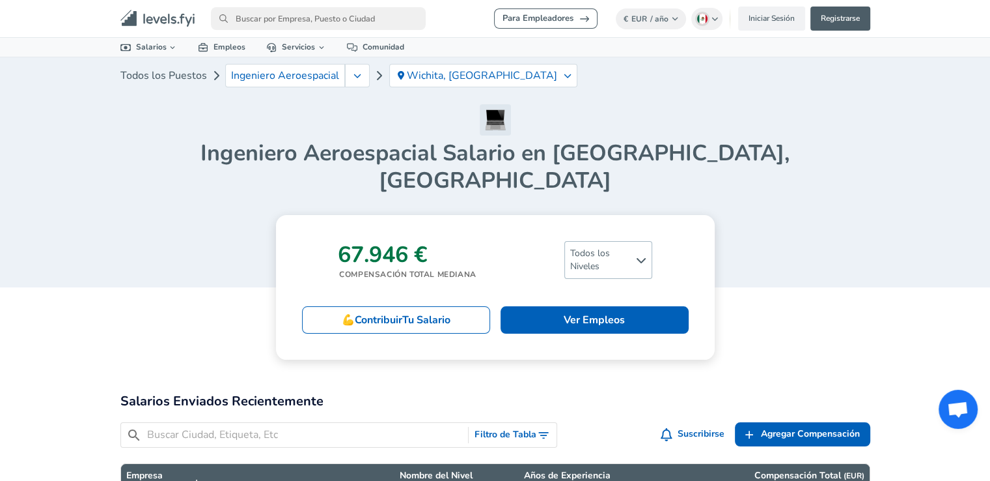
click at [600, 242] on span "Todos los Niveles" at bounding box center [608, 260] width 87 height 36
click at [587, 293] on link "Senior" at bounding box center [600, 301] width 84 height 16
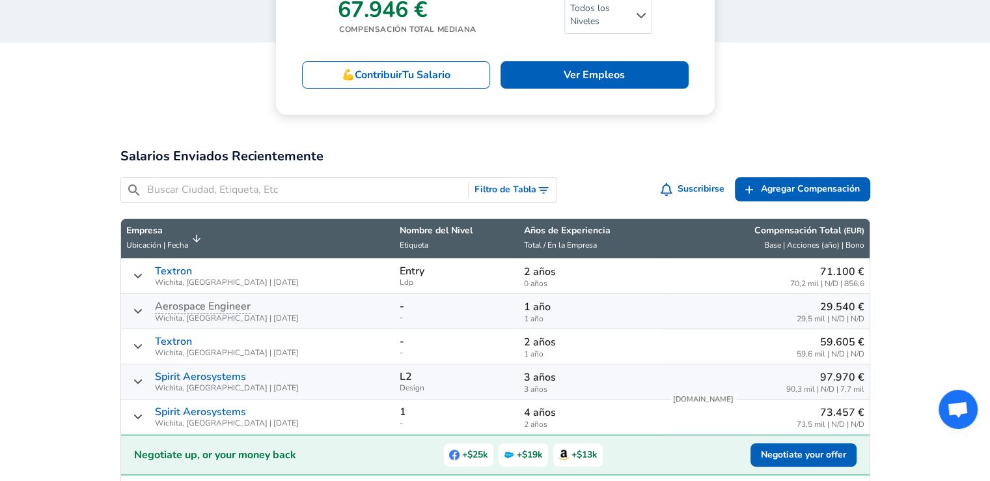
scroll to position [326, 0]
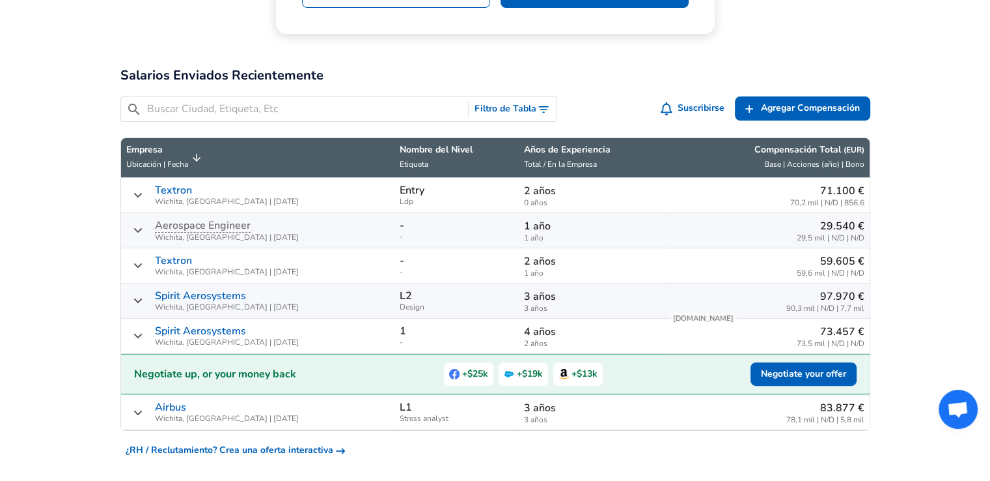
click at [729, 400] on div "83.877 € 78,1 mil | N/D | 5,8 mil" at bounding box center [766, 412] width 195 height 24
